Goal: Find specific page/section: Find specific page/section

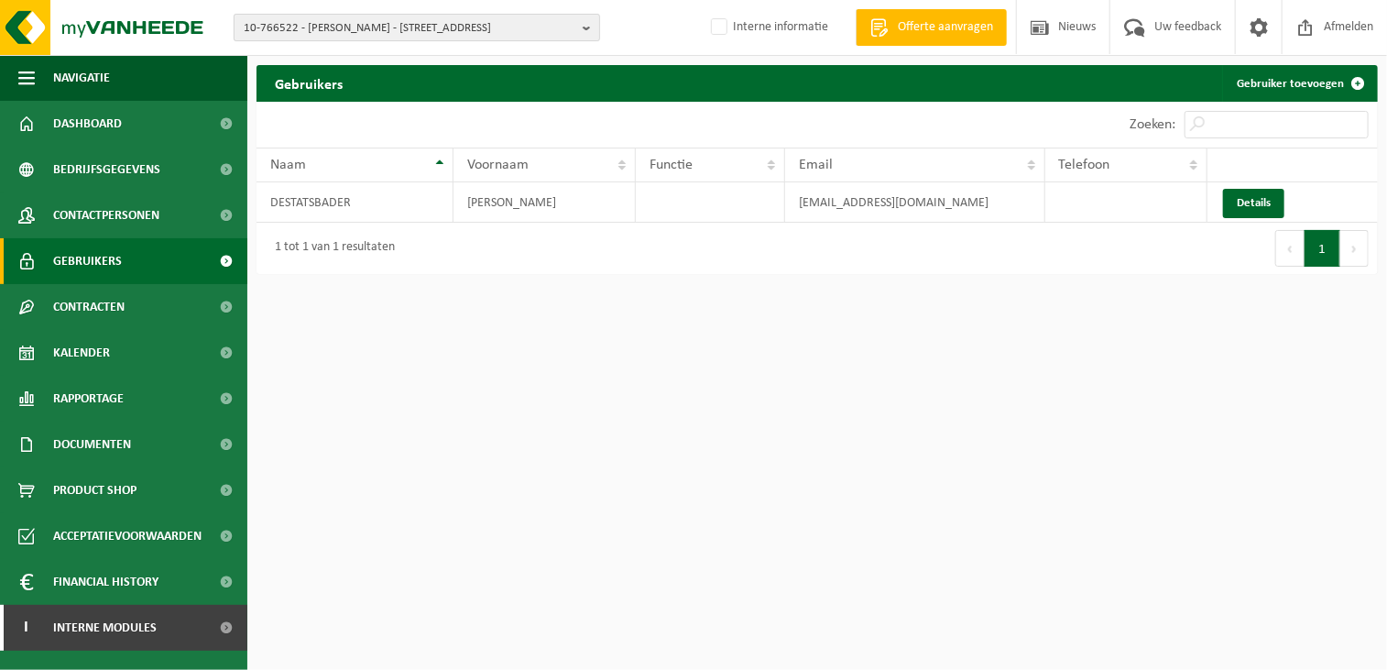
click at [349, 21] on span "10-766522 - DESTATSBADER BENNY - 8531 BAVIKHOVE, HOOGSTRAAT 100" at bounding box center [410, 28] width 332 height 27
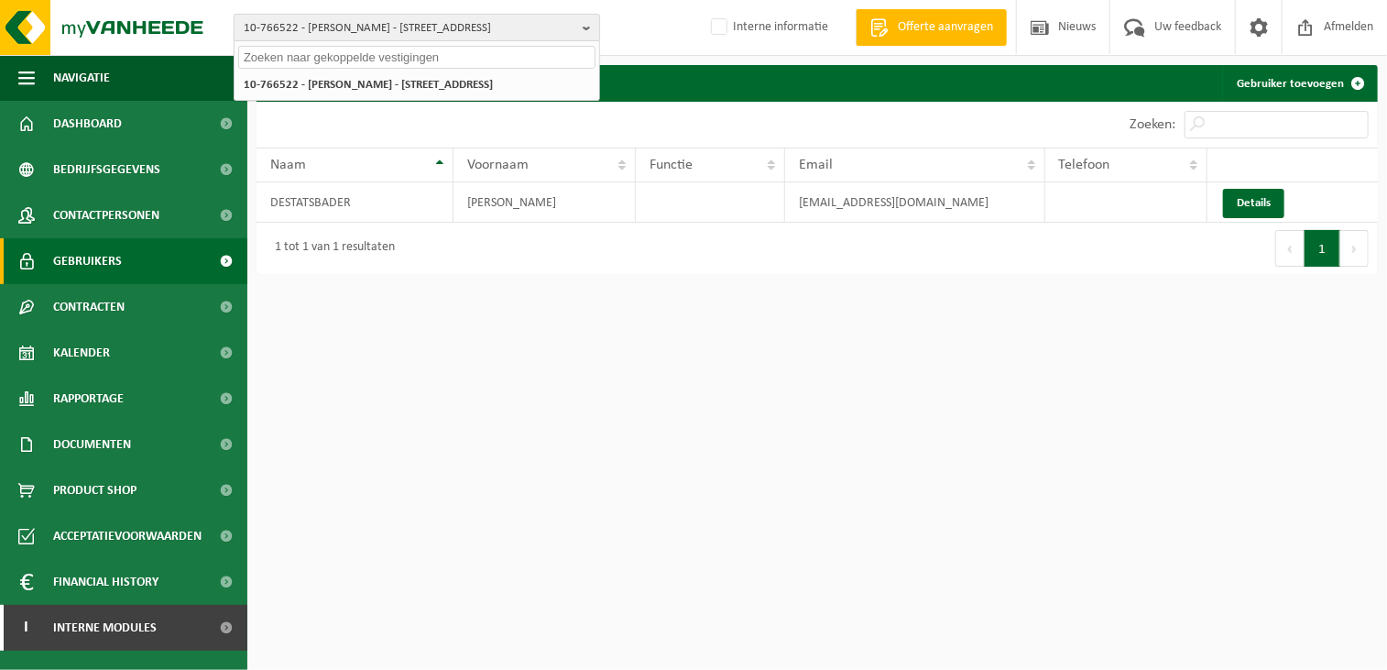
paste input "10-877699"
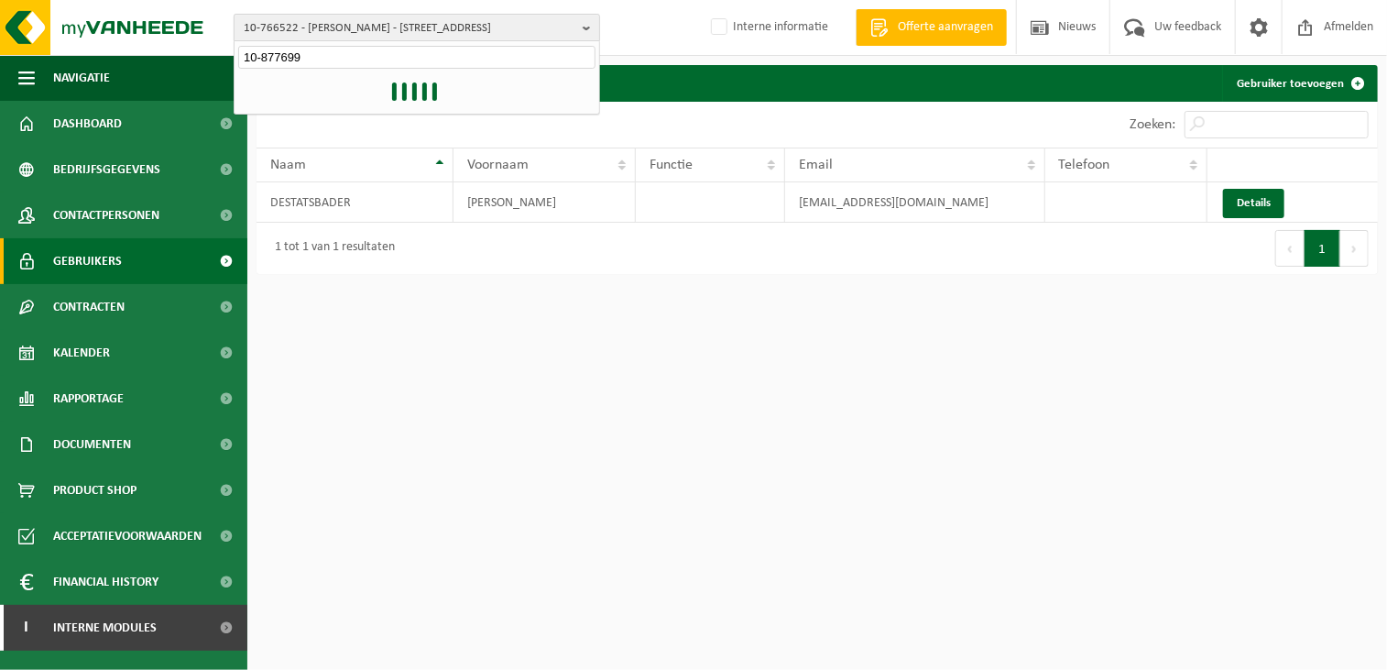
type input "10-877699"
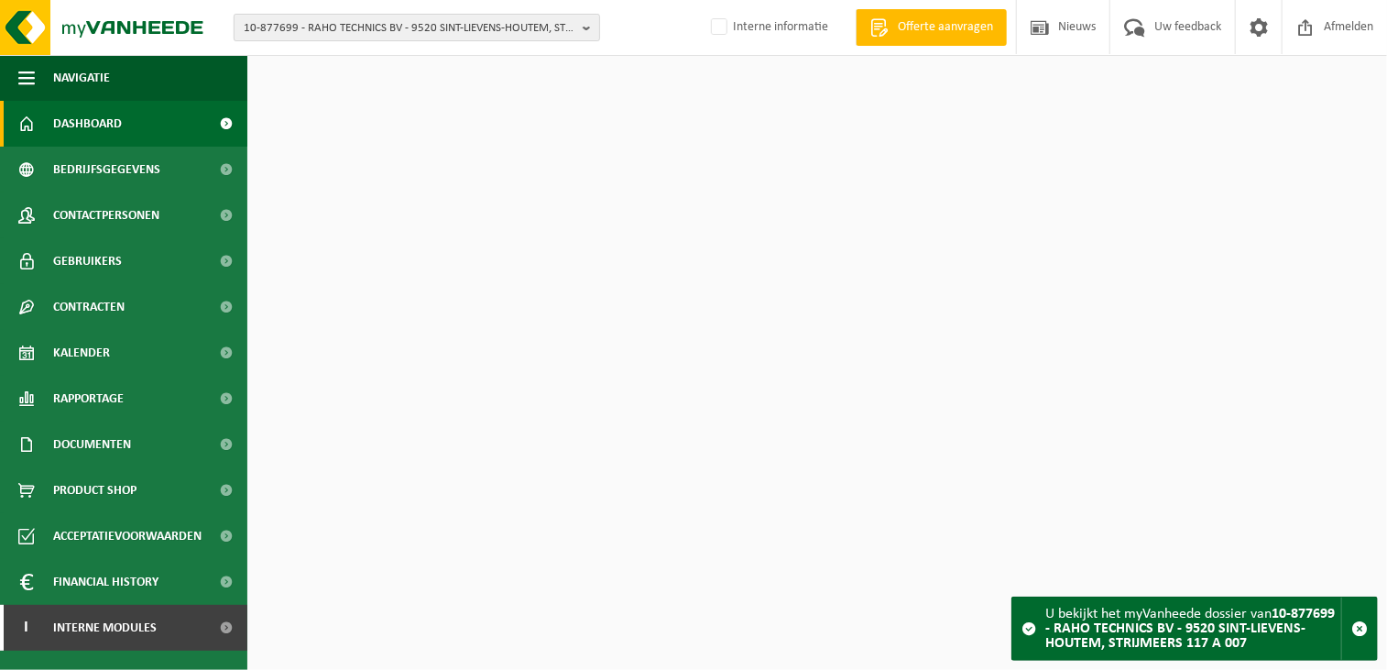
click at [499, 31] on span "10-877699 - RAHO TECHNICS BV - 9520 SINT-LIEVENS-HOUTEM, STRIJMEERS 117 A 007" at bounding box center [410, 28] width 332 height 27
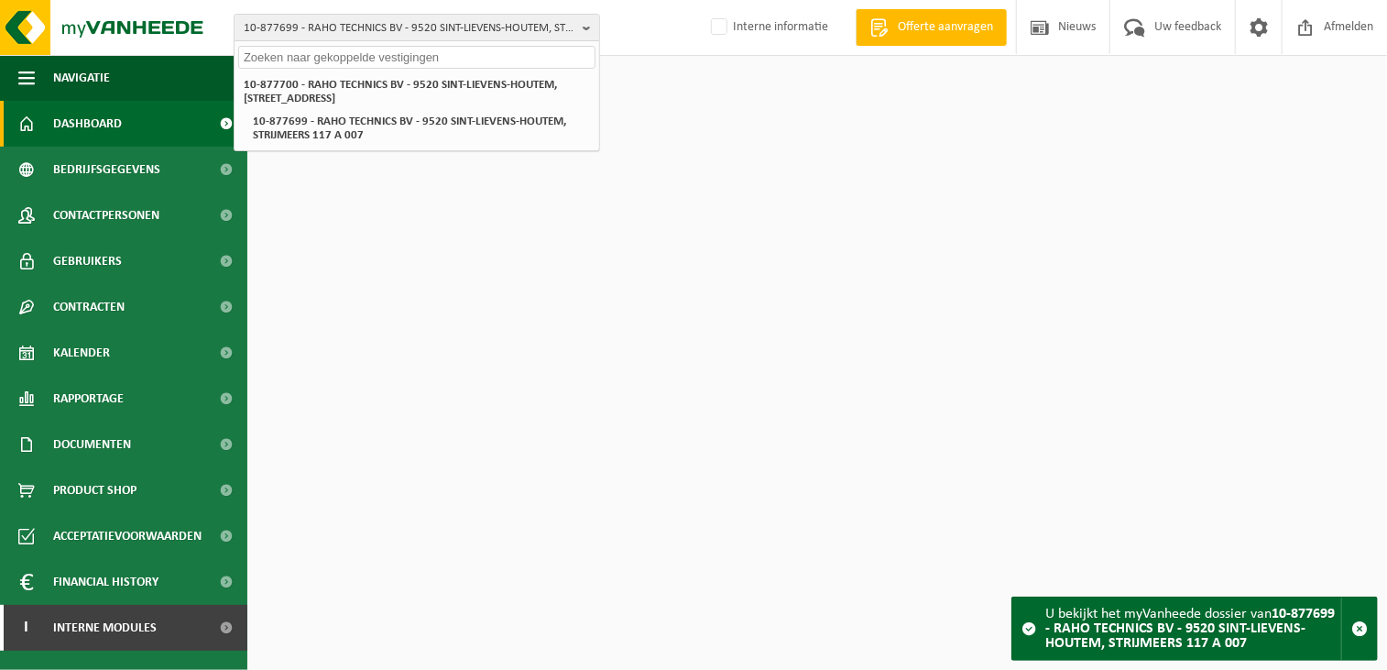
click at [684, 267] on html "10-877699 - RAHO TECHNICS BV - 9520 SINT-LIEVENS-HOUTEM, STRIJMEERS 117 A 007 1…" at bounding box center [693, 335] width 1387 height 670
click at [134, 215] on span "Contactpersonen" at bounding box center [106, 215] width 106 height 46
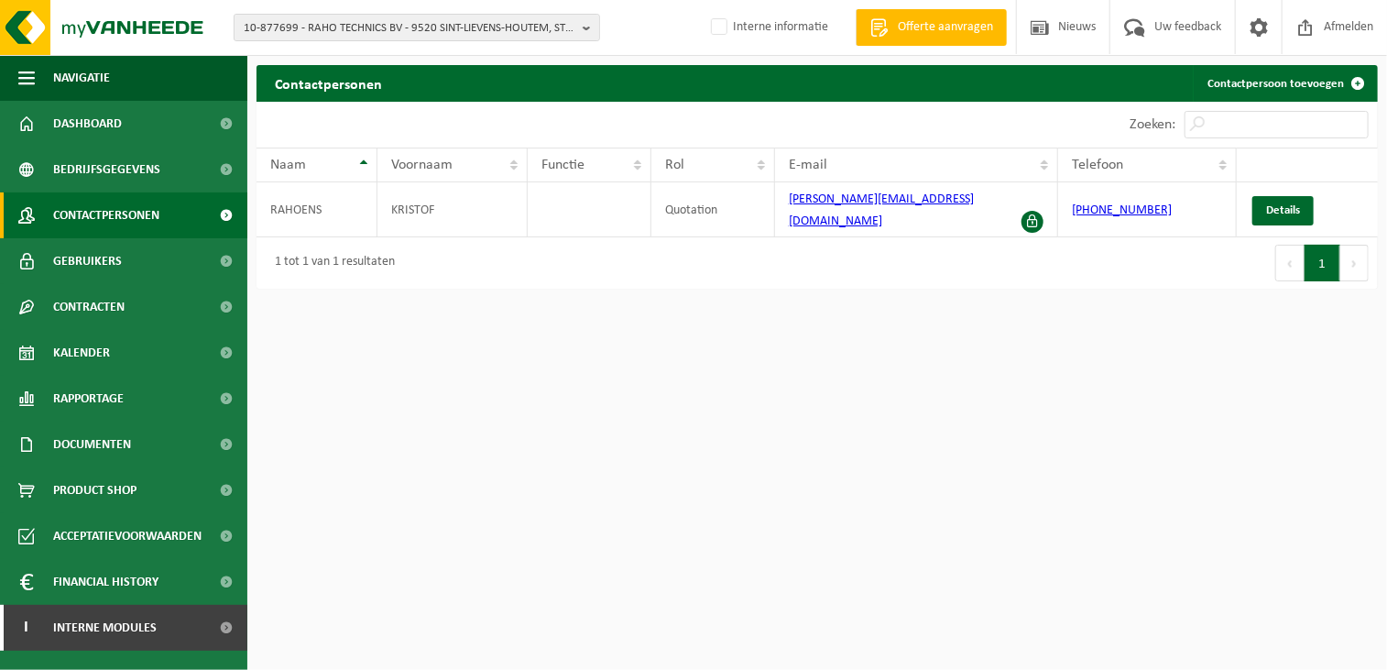
click at [524, 395] on html "10-877699 - RAHO TECHNICS BV - 9520 SINT-LIEVENS-HOUTEM, STRIJMEERS 117 A 007 1…" at bounding box center [693, 335] width 1387 height 670
click at [348, 28] on span "10-877699 - RAHO TECHNICS BV - 9520 SINT-LIEVENS-HOUTEM, STRIJMEERS 117 A 007" at bounding box center [410, 28] width 332 height 27
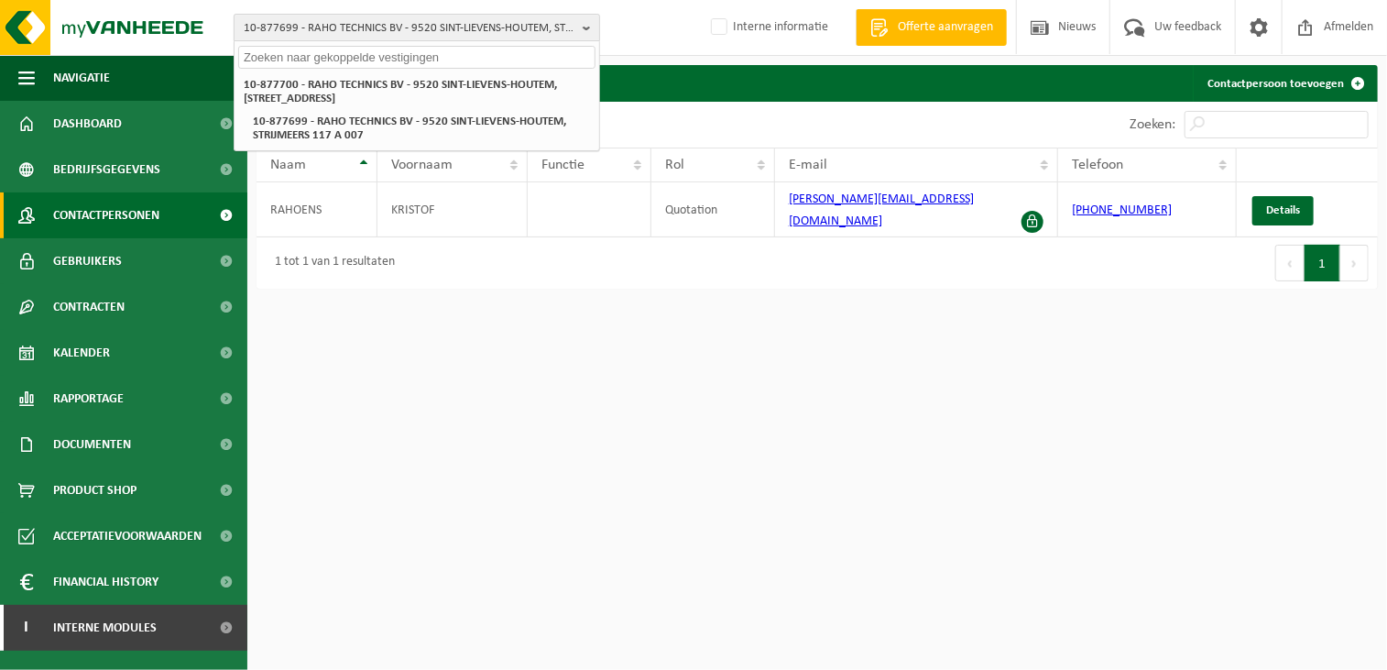
paste input "la vidage pevut pour le samedi 16/08 non pas etait envelee"
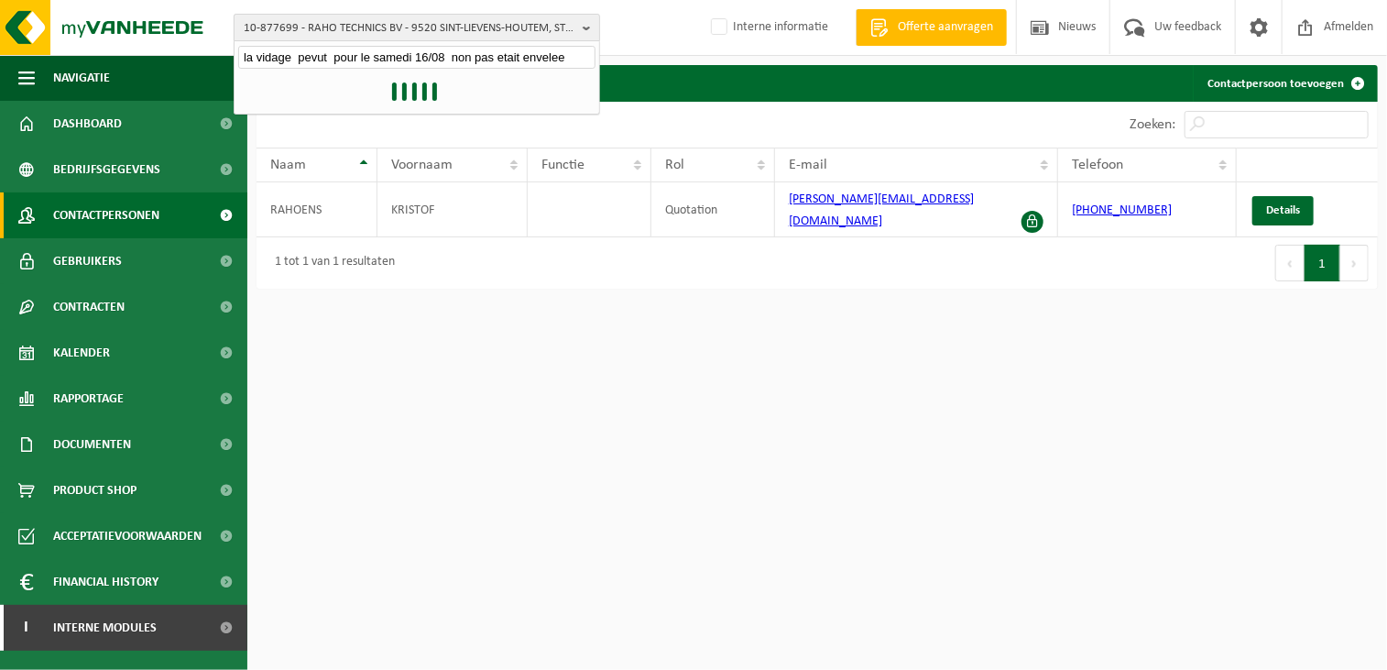
type input "la vidage pevut pour le samedi 16/08 non pas etait envelee"
